Goal: Complete application form

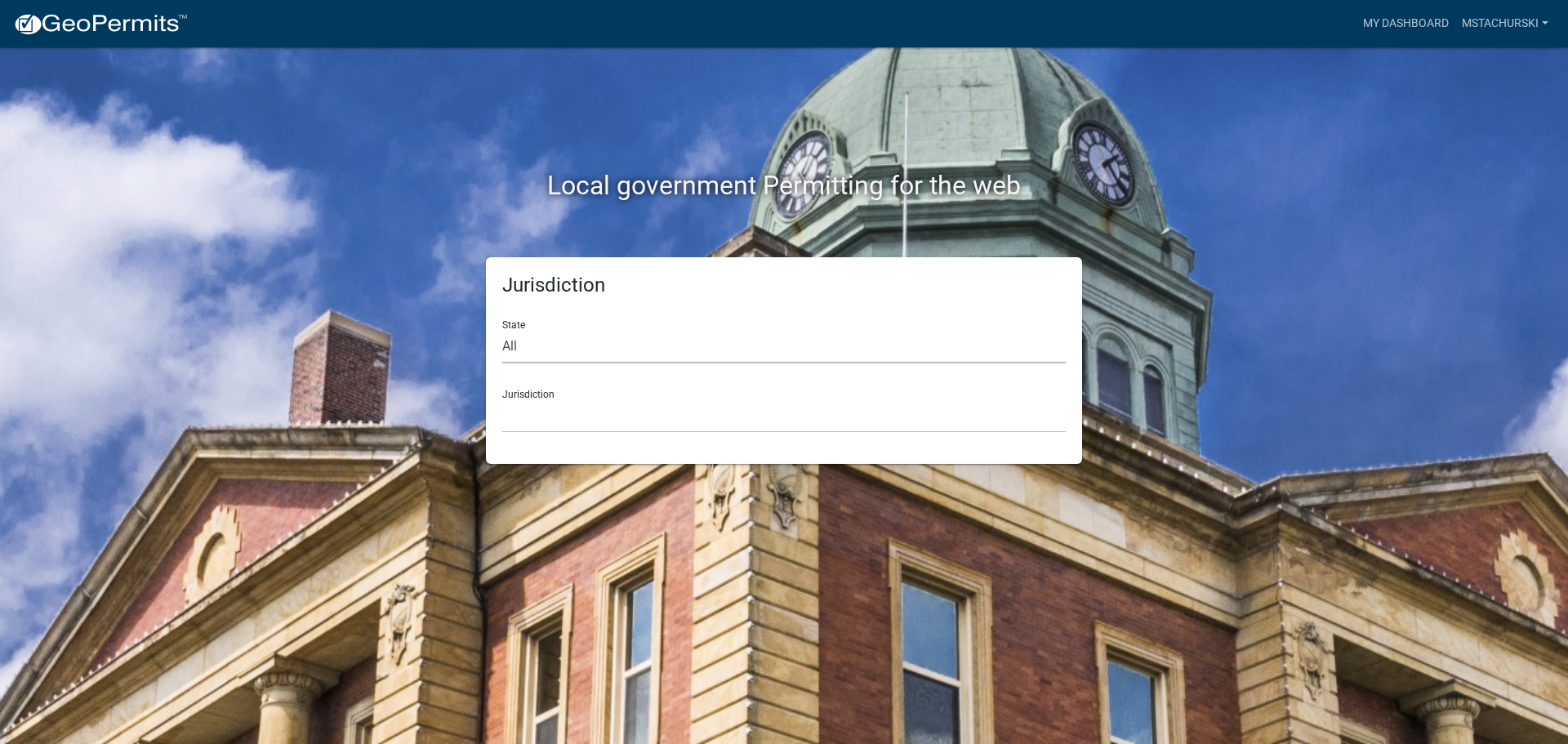
click at [534, 353] on select "All [US_STATE] [US_STATE] [US_STATE] [US_STATE] [US_STATE] [US_STATE] [US_STATE…" at bounding box center [783, 346] width 563 height 33
select select "[US_STATE]"
click at [502, 330] on select "All [US_STATE] [US_STATE] [US_STATE] [US_STATE] [US_STATE] [US_STATE] [US_STATE…" at bounding box center [783, 346] width 563 height 33
click at [554, 402] on select "City of [GEOGRAPHIC_DATA], [US_STATE] City of [GEOGRAPHIC_DATA], [US_STATE] Cit…" at bounding box center [783, 415] width 563 height 33
click at [592, 337] on select "All [US_STATE] [US_STATE] [US_STATE] [US_STATE] [US_STATE] [US_STATE] [US_STATE…" at bounding box center [783, 346] width 563 height 33
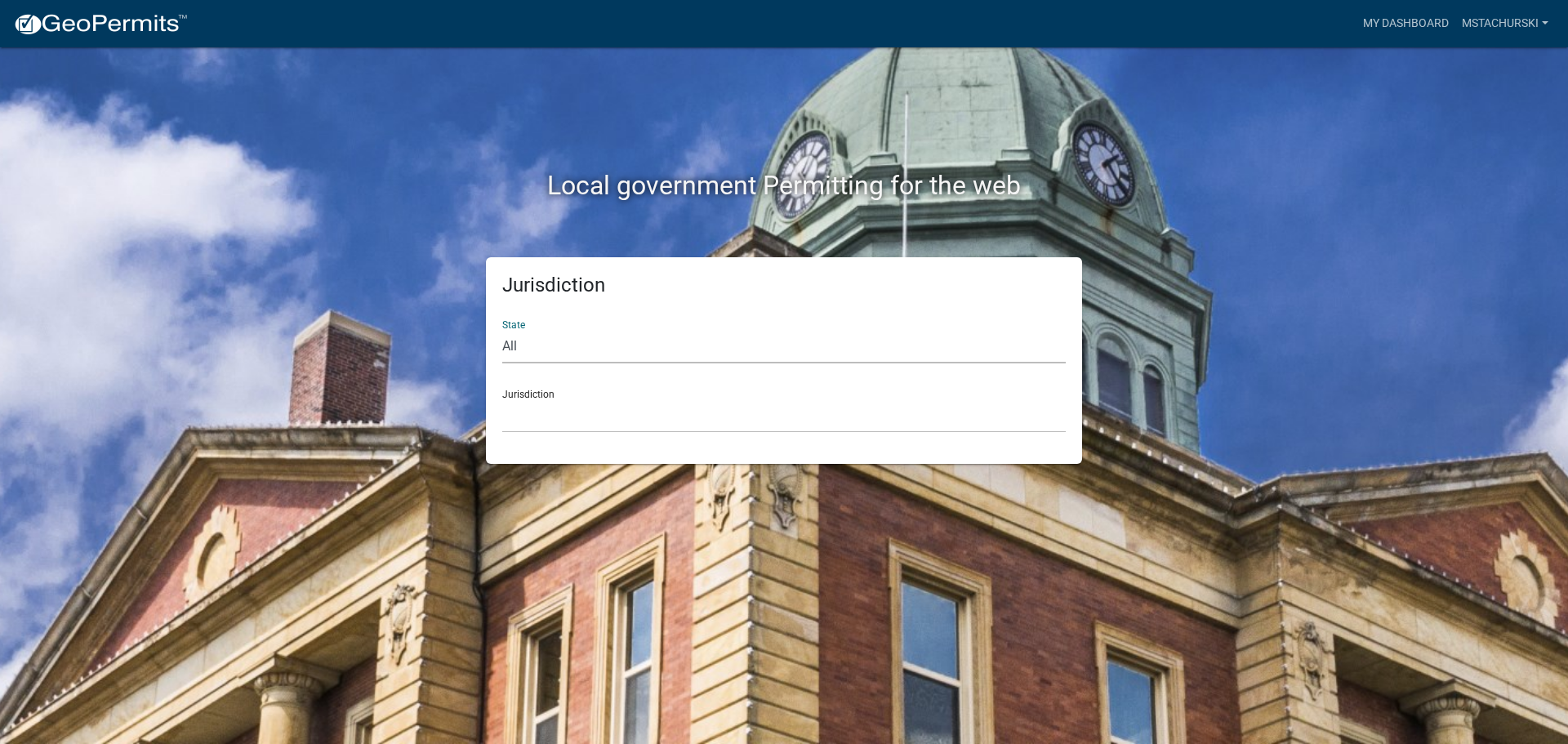
select select "[US_STATE]"
click at [502, 330] on select "All [US_STATE] [US_STATE] [US_STATE] [US_STATE] [US_STATE] [US_STATE] [US_STATE…" at bounding box center [783, 346] width 563 height 33
click at [568, 409] on select "City of [GEOGRAPHIC_DATA], [US_STATE] City of [GEOGRAPHIC_DATA], [US_STATE] Cit…" at bounding box center [783, 415] width 563 height 33
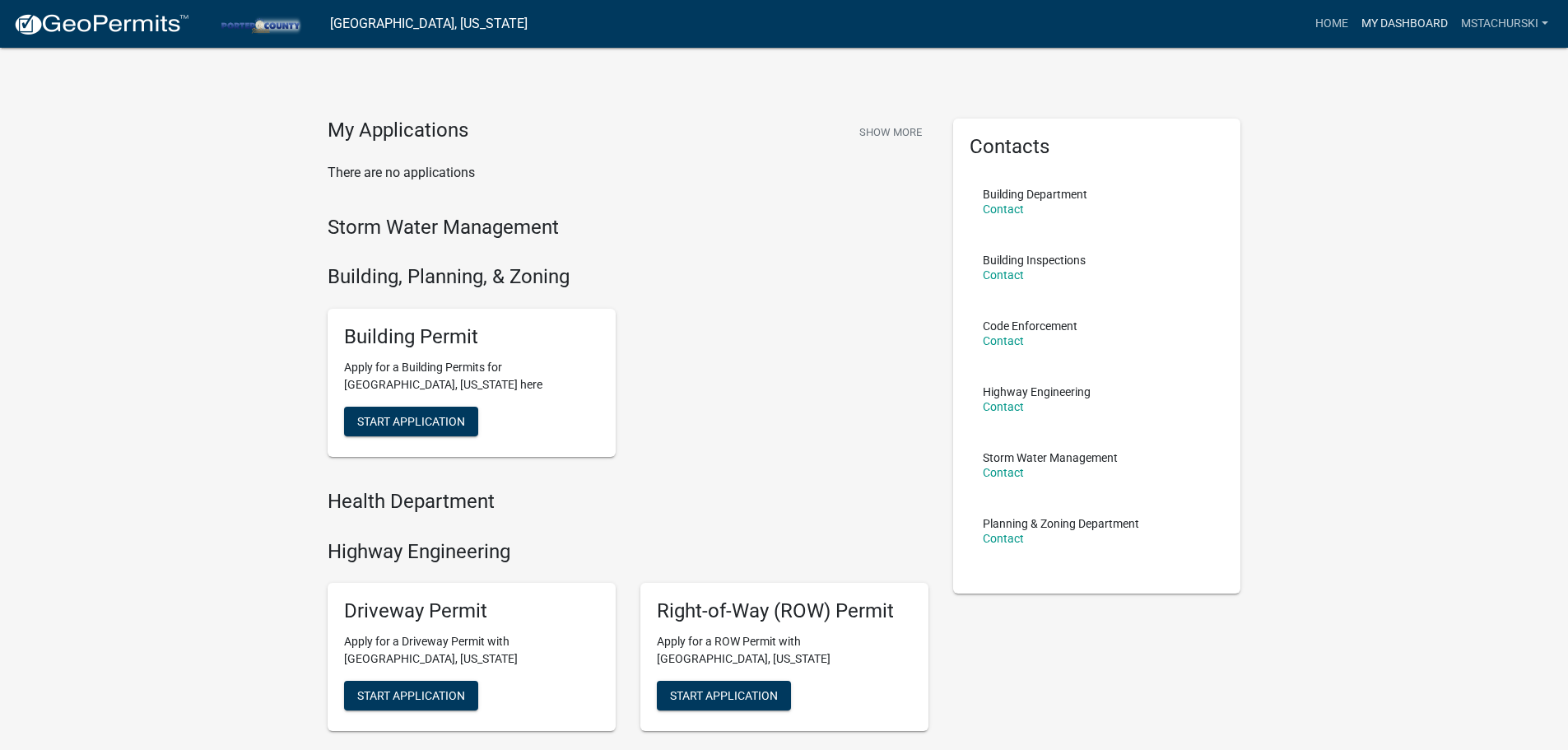
click at [1412, 28] on link "My Dashboard" at bounding box center [1405, 24] width 100 height 32
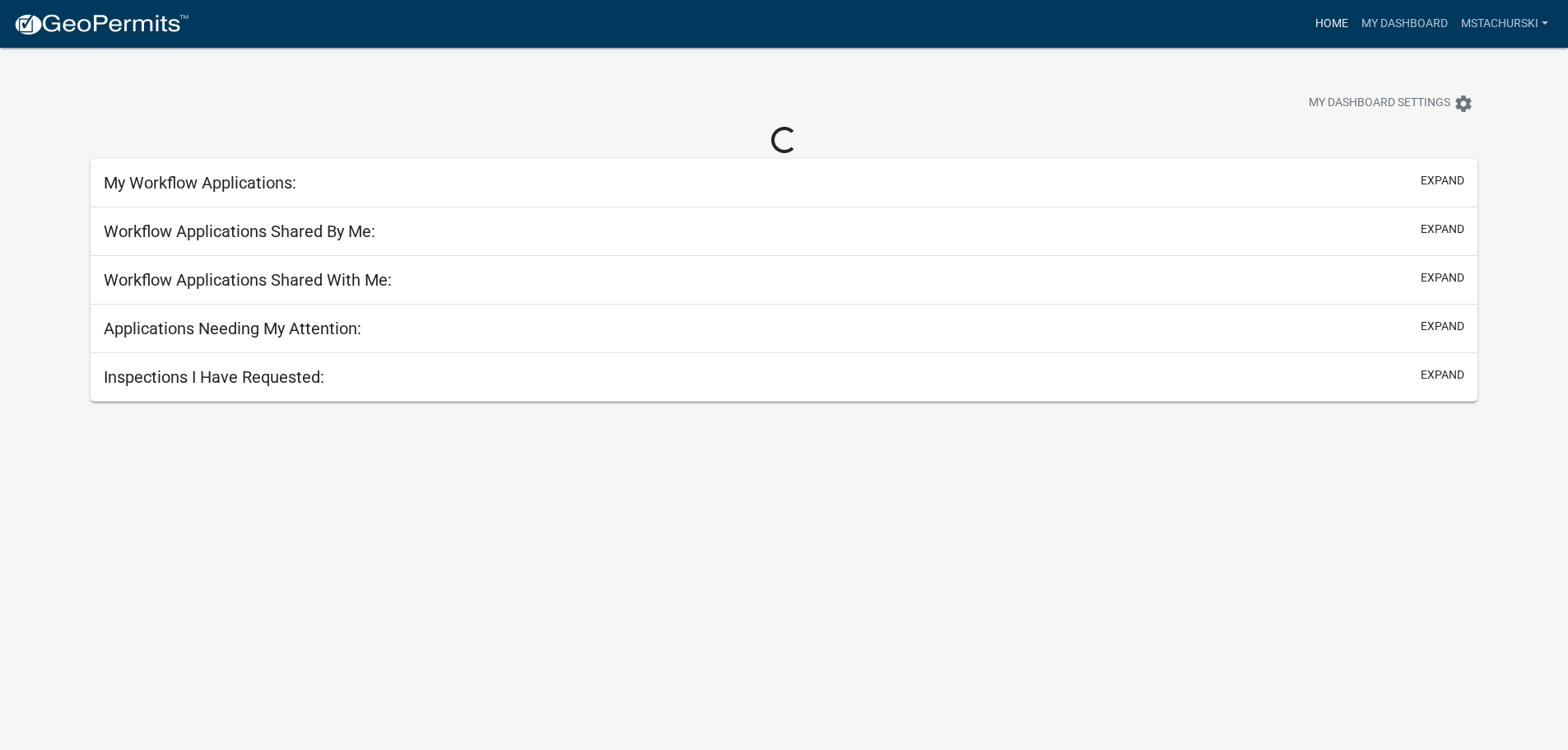
click at [1337, 29] on link "Home" at bounding box center [1332, 24] width 46 height 32
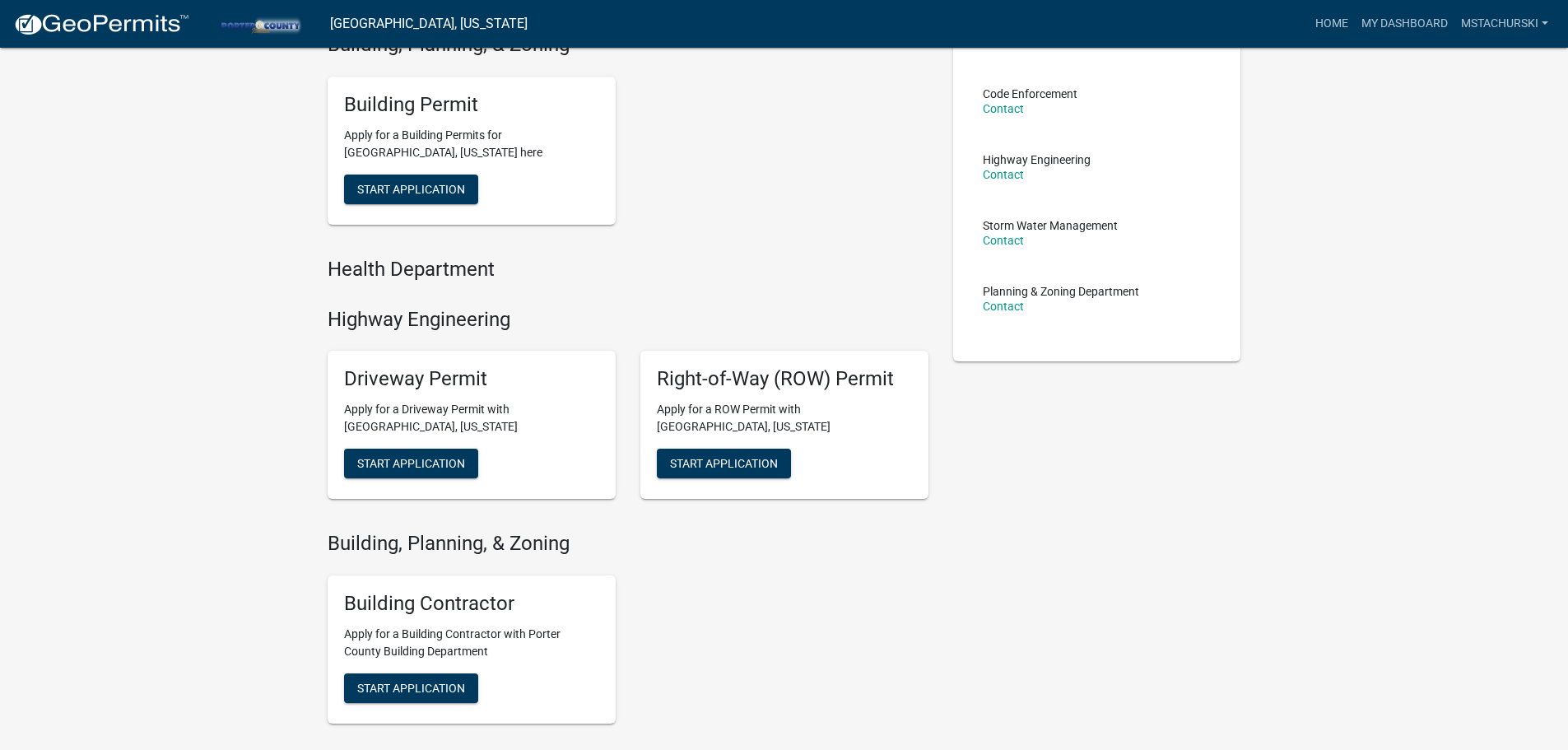
scroll to position [247, 0]
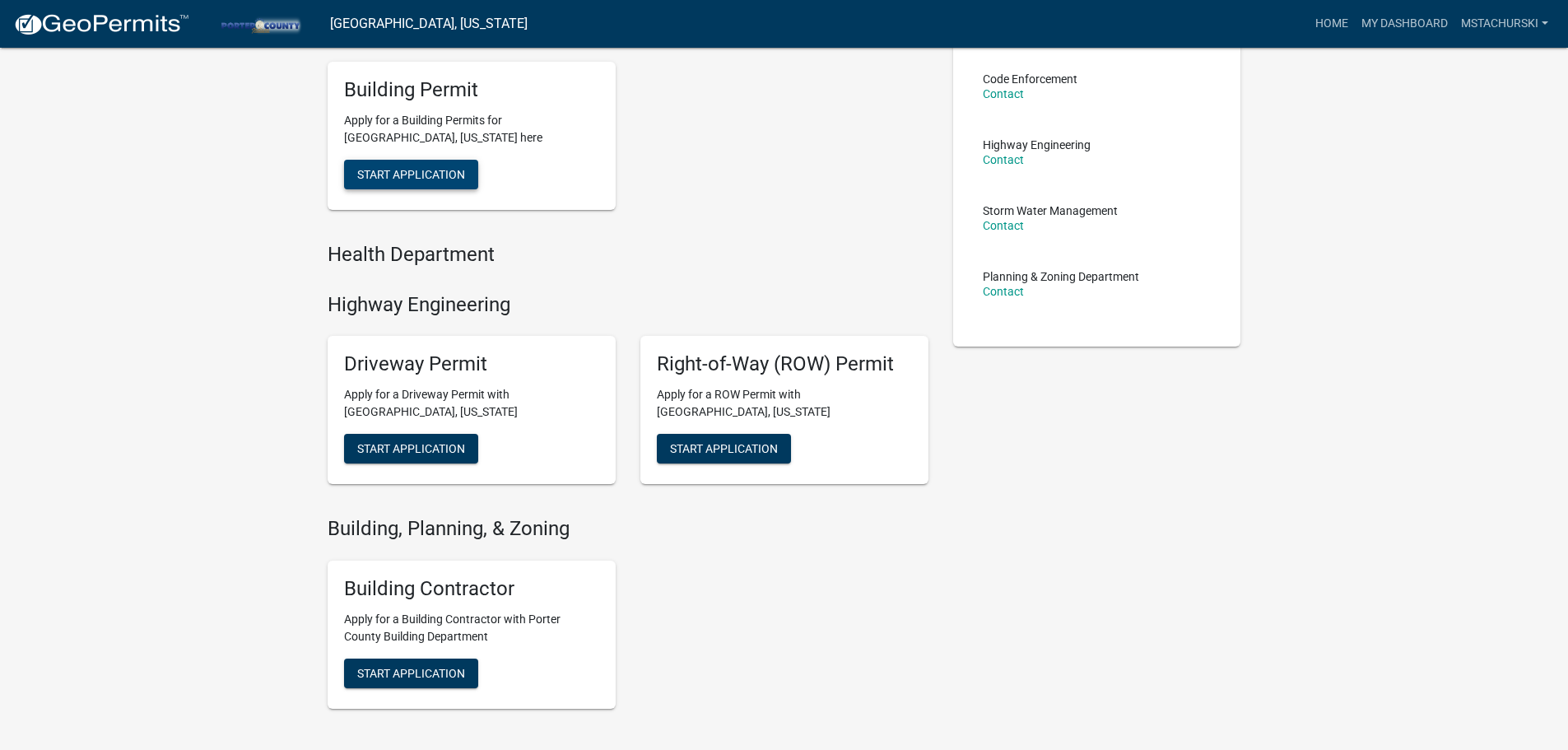
click at [441, 166] on button "Start Application" at bounding box center [411, 174] width 134 height 30
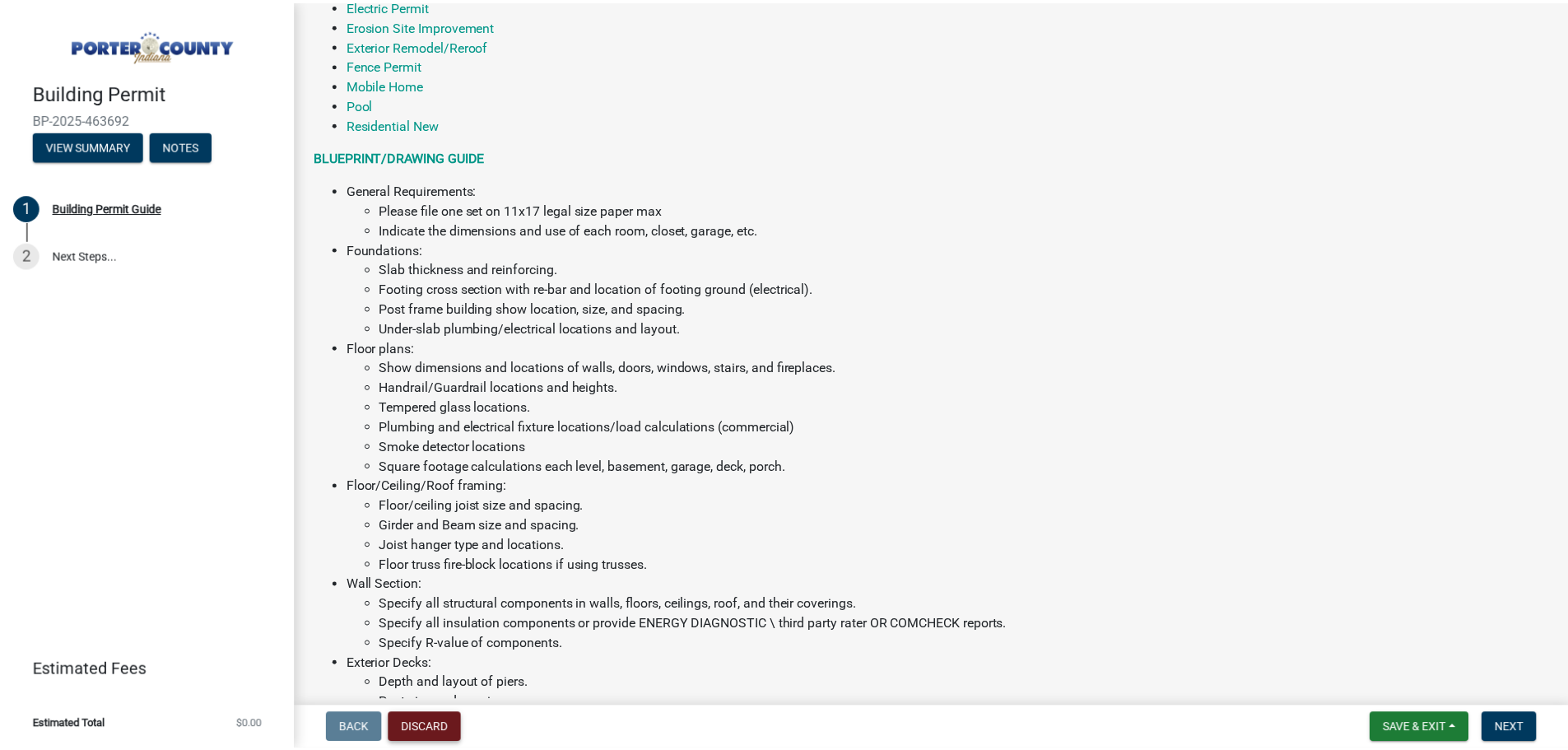
scroll to position [494, 0]
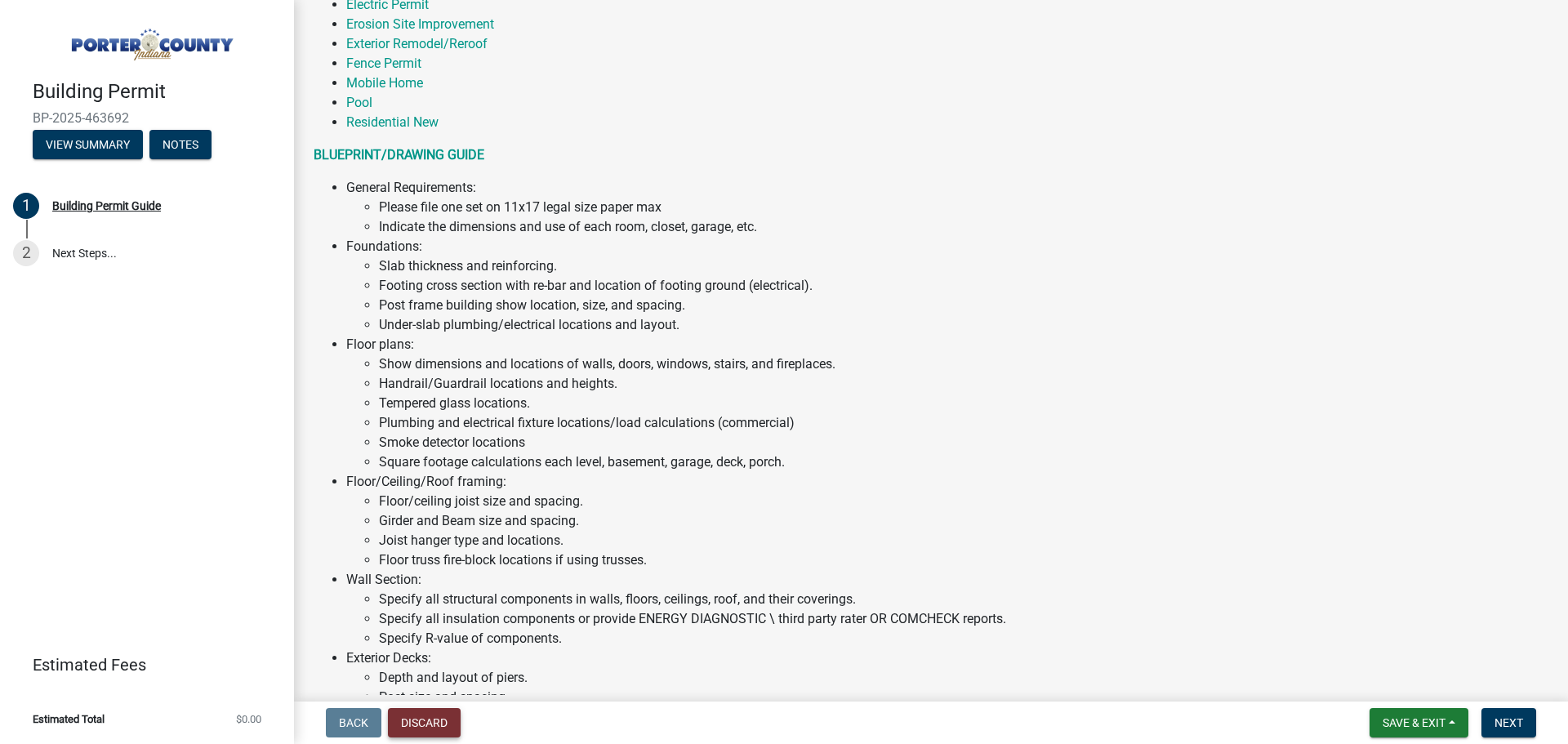
click at [406, 723] on button "Discard" at bounding box center [424, 722] width 72 height 30
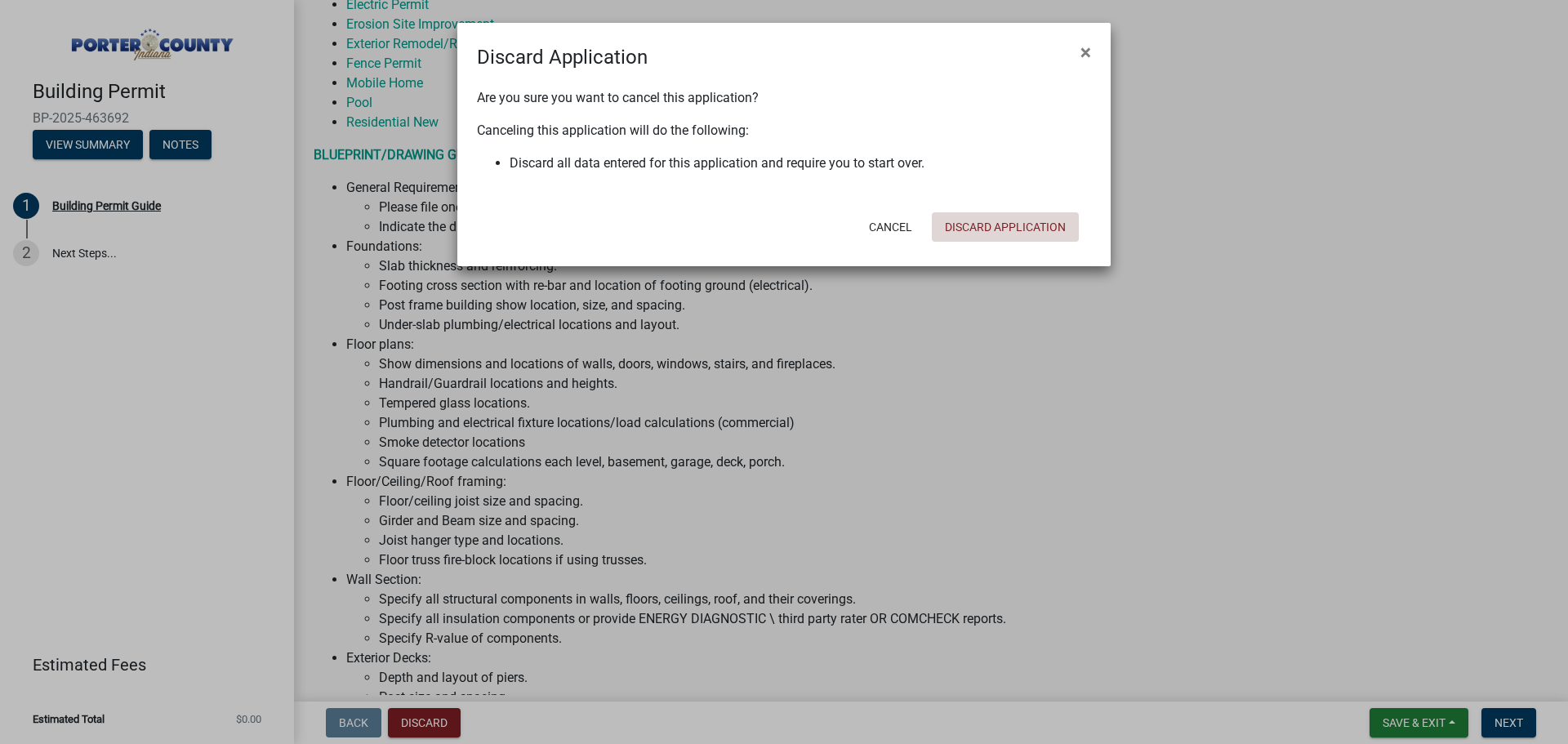
click at [1026, 222] on button "Discard Application" at bounding box center [1005, 227] width 147 height 30
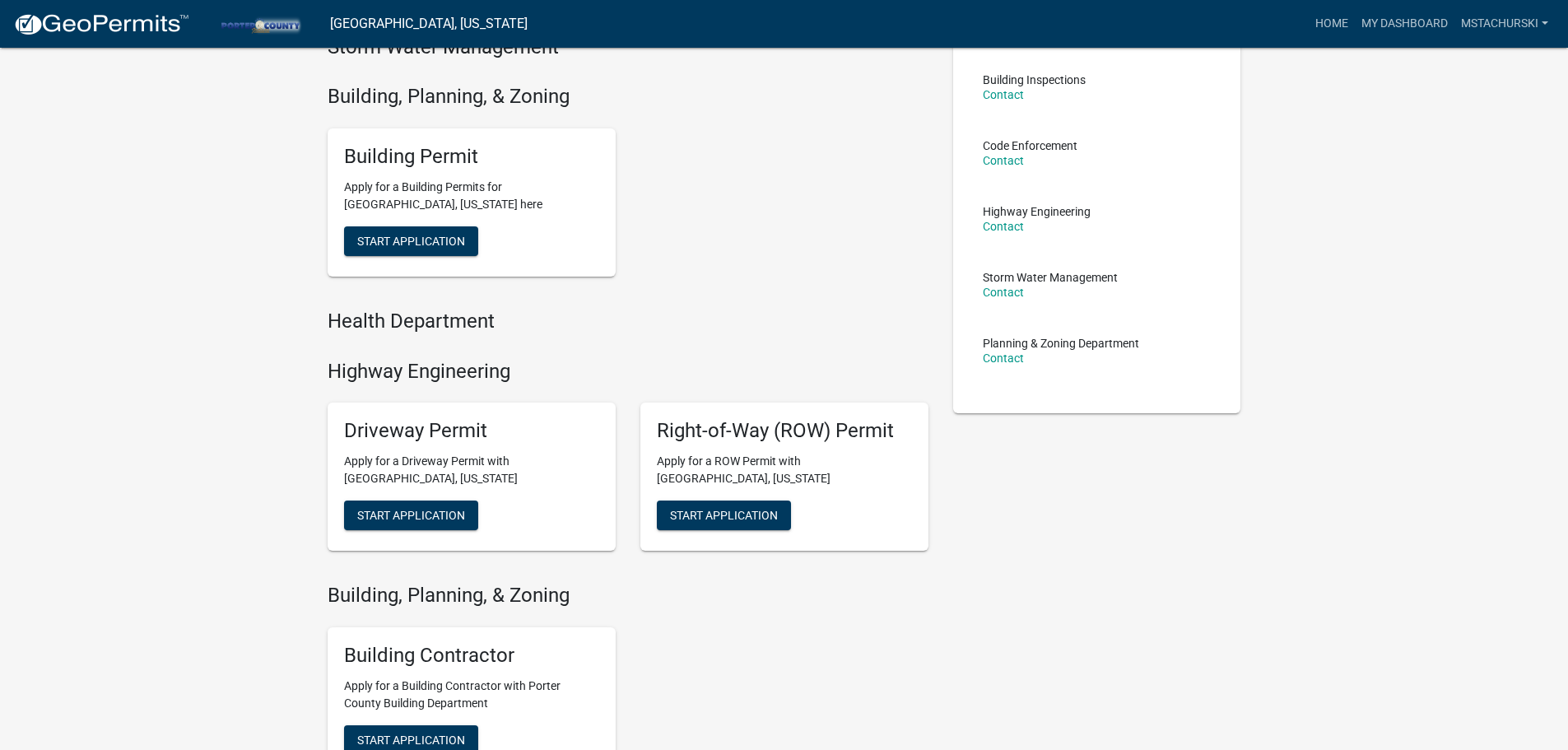
scroll to position [18, 0]
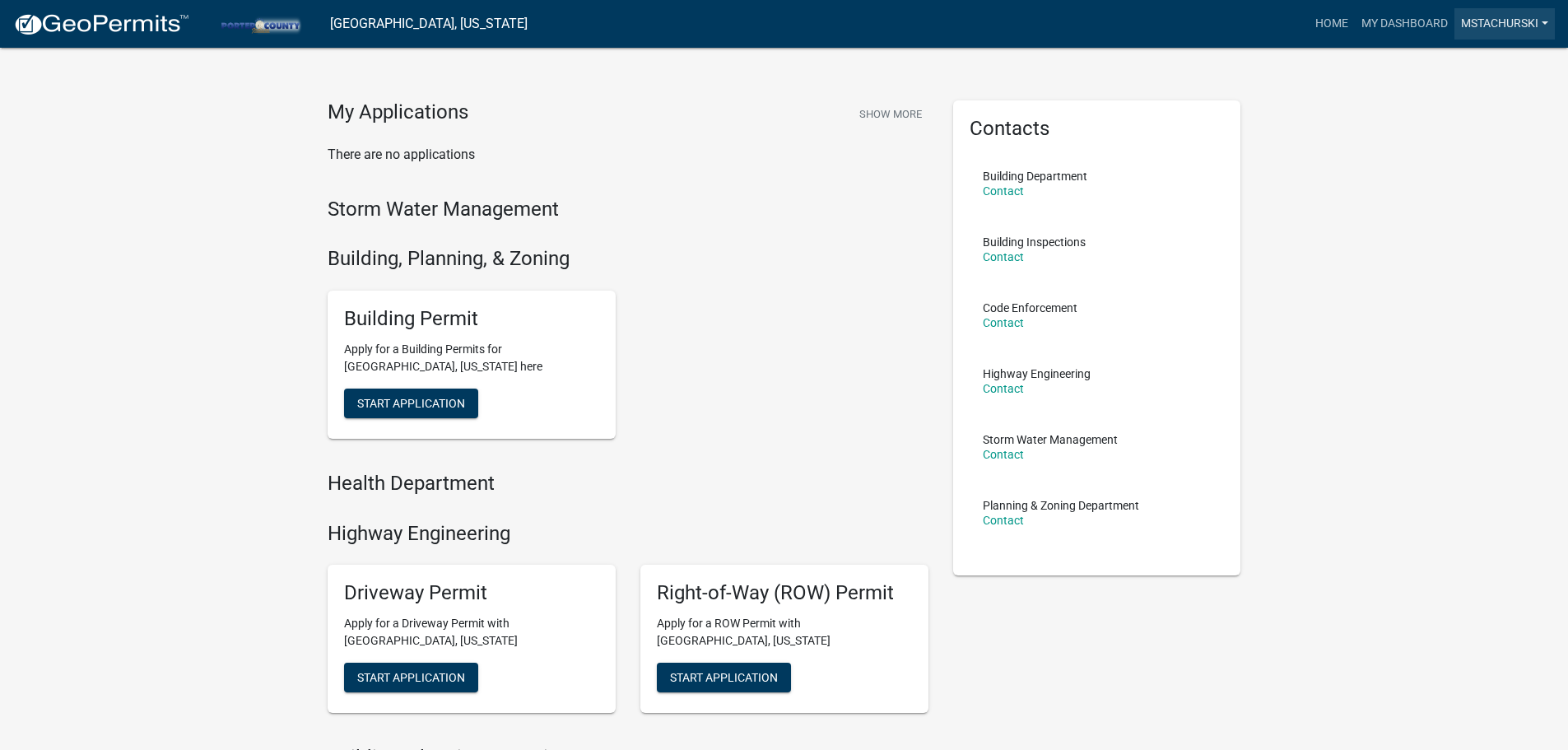
click at [1516, 21] on link "mstachurski" at bounding box center [1505, 24] width 101 height 32
click at [1462, 70] on link "Account" at bounding box center [1488, 67] width 132 height 39
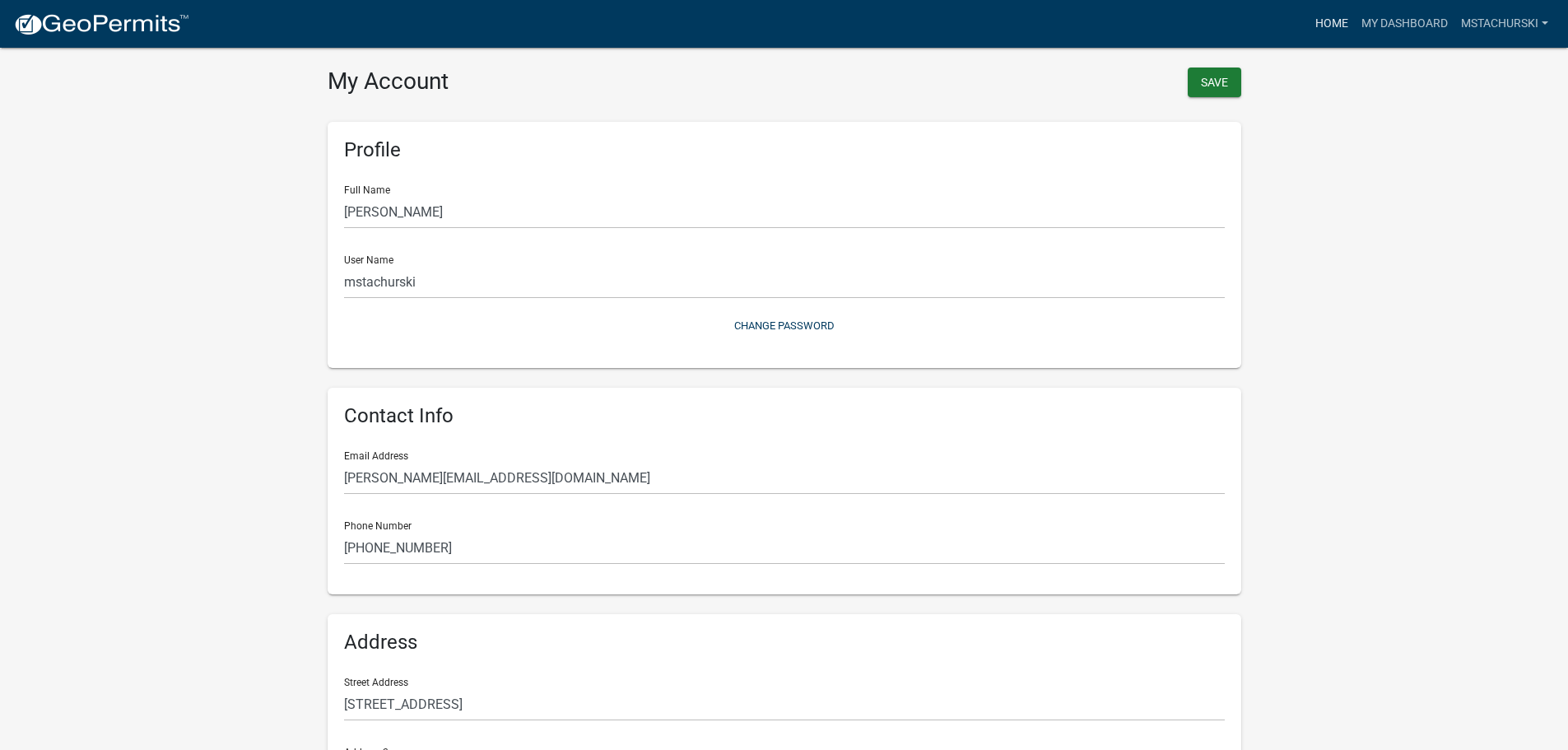
click at [1345, 29] on link "Home" at bounding box center [1332, 24] width 46 height 32
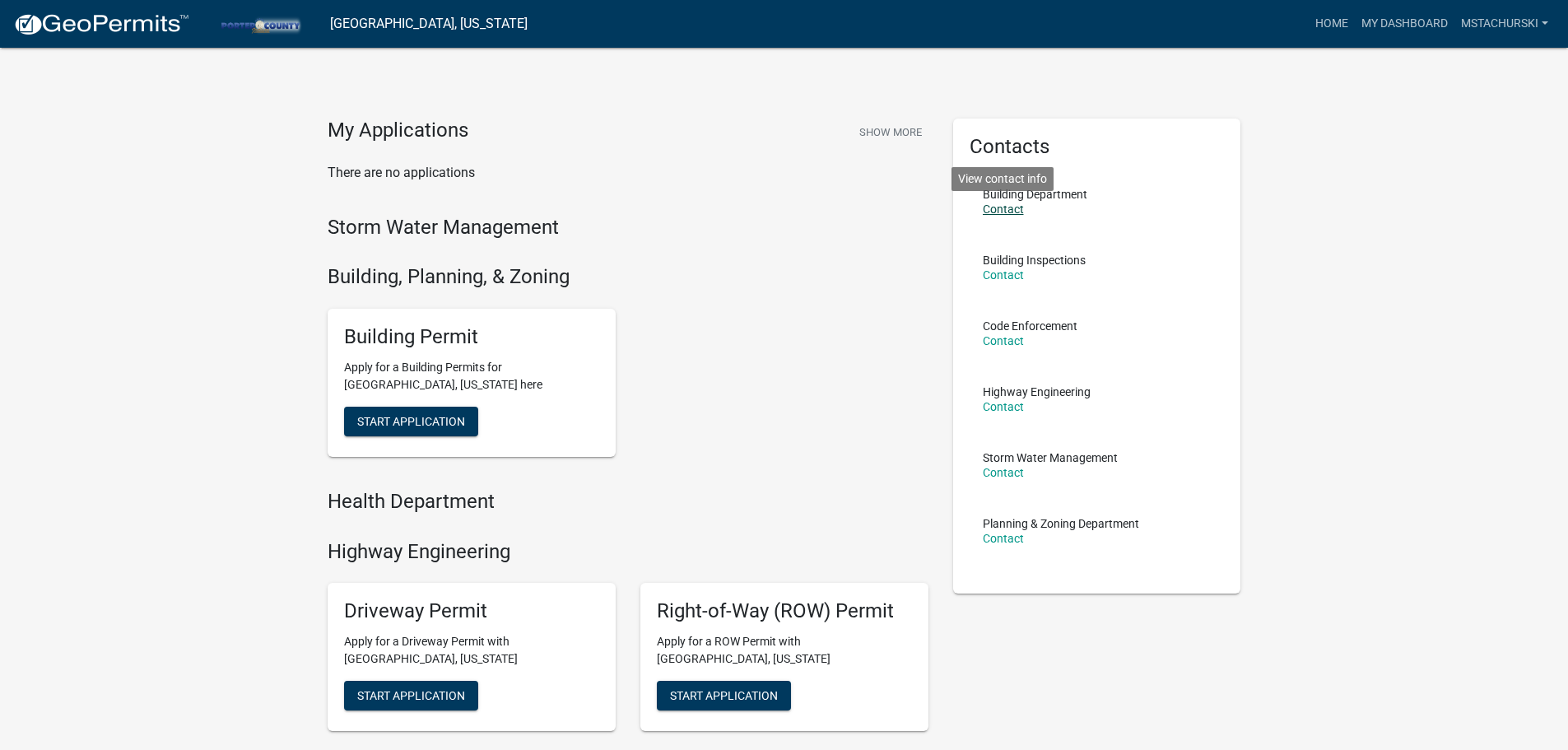
click at [992, 206] on link "Contact" at bounding box center [1002, 209] width 41 height 13
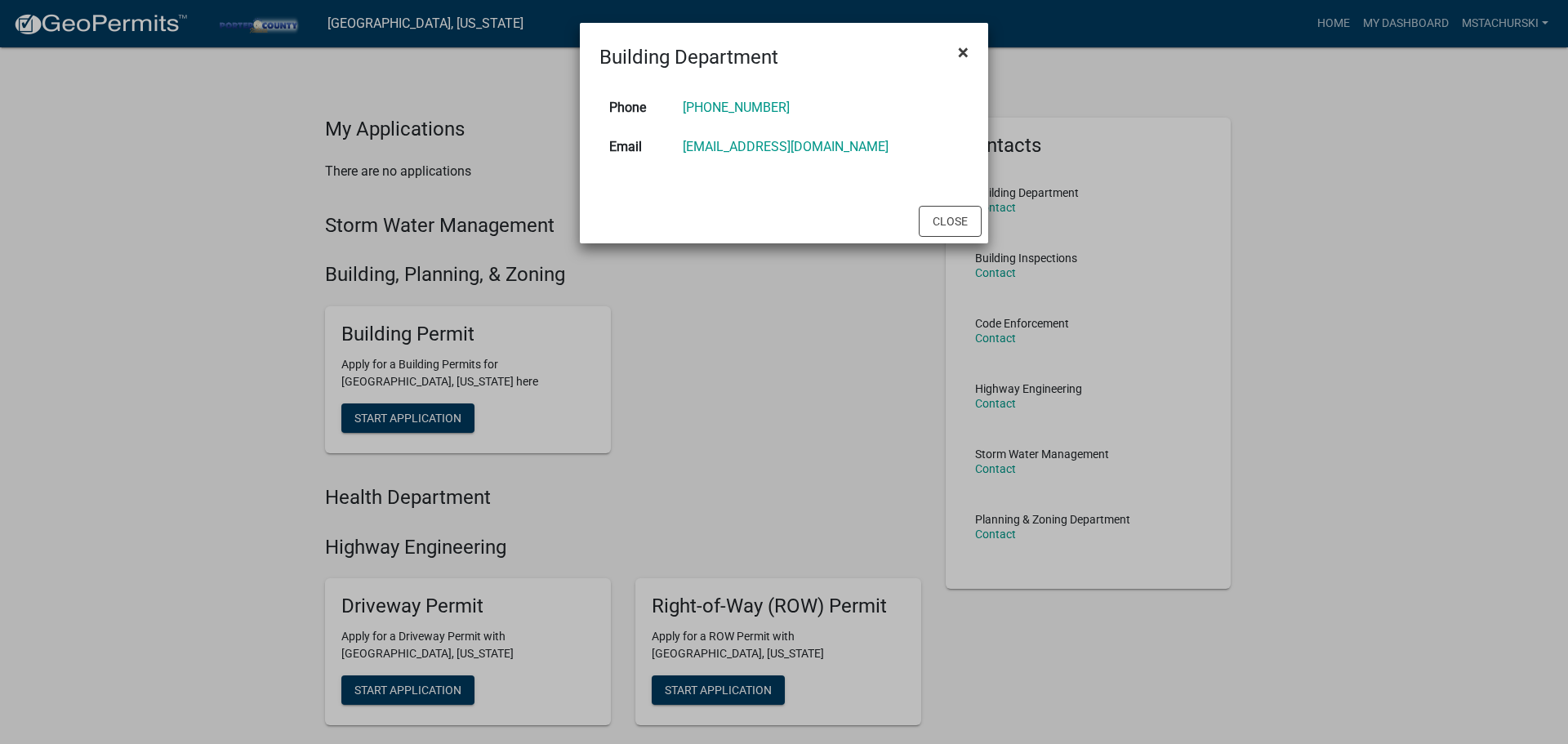
click at [955, 41] on button "×" at bounding box center [963, 52] width 37 height 46
